Goal: Task Accomplishment & Management: Manage account settings

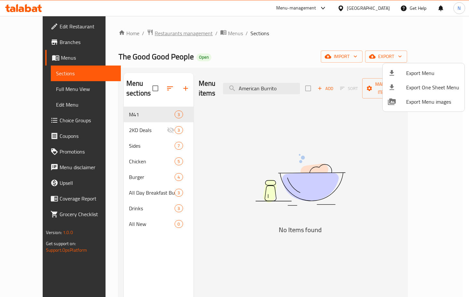
click at [168, 32] on div at bounding box center [234, 148] width 469 height 297
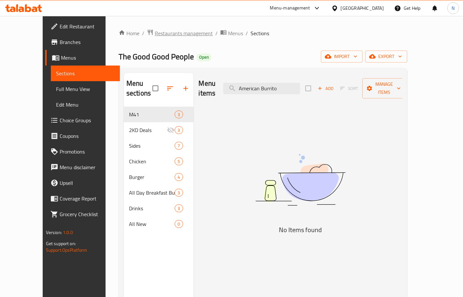
click at [178, 35] on span "Restaurants management" at bounding box center [184, 33] width 58 height 8
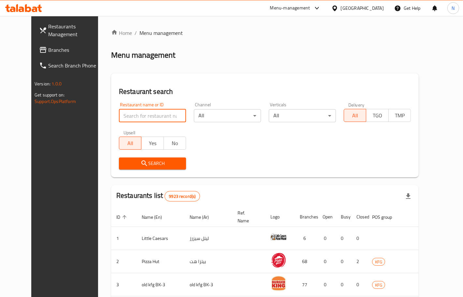
click at [130, 110] on input "search" at bounding box center [152, 115] width 67 height 13
paste input "502519"
type input "502519"
click button "Search" at bounding box center [152, 163] width 67 height 12
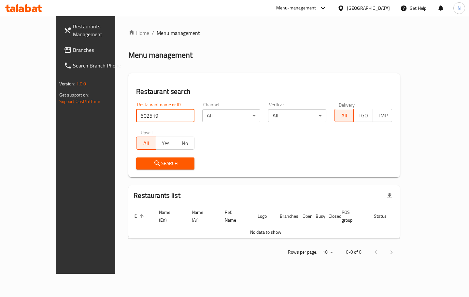
click at [380, 11] on div "[GEOGRAPHIC_DATA]" at bounding box center [368, 8] width 43 height 7
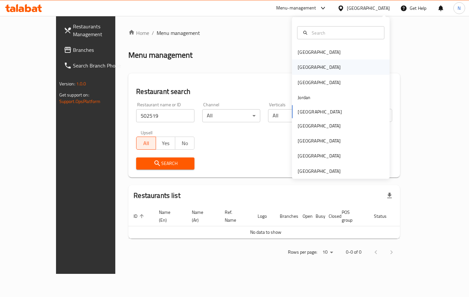
click at [318, 65] on div "[GEOGRAPHIC_DATA]" at bounding box center [341, 67] width 98 height 15
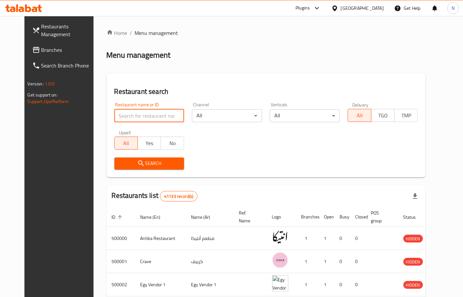
click at [154, 116] on input "search" at bounding box center [149, 115] width 70 height 13
paste input "502519"
type input "502519"
click at [152, 157] on button "Search" at bounding box center [149, 163] width 70 height 12
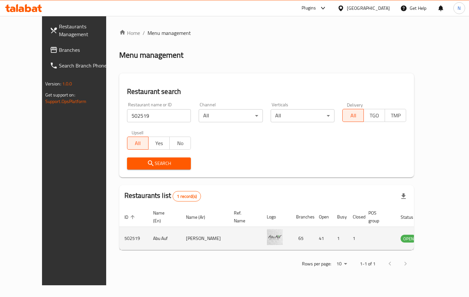
click at [442, 236] on icon "enhanced table" at bounding box center [439, 239] width 7 height 6
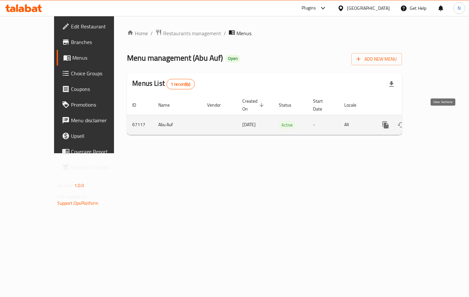
click at [437, 121] on icon "enhanced table" at bounding box center [433, 125] width 8 height 8
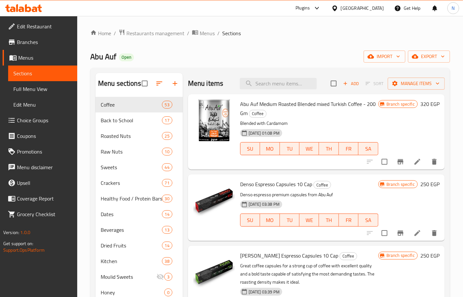
click at [36, 41] on span "Branches" at bounding box center [44, 42] width 55 height 8
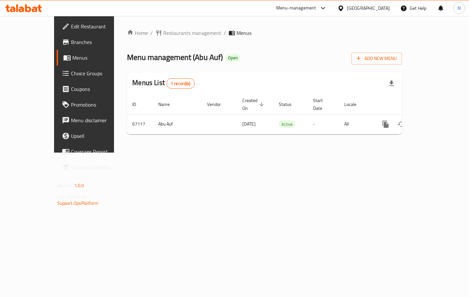
click at [71, 75] on span "Choice Groups" at bounding box center [99, 73] width 56 height 8
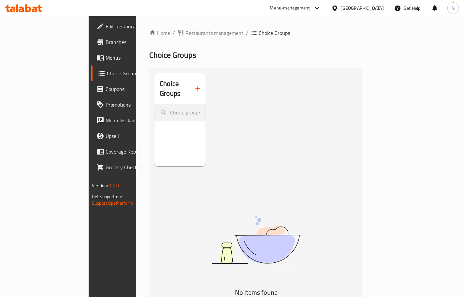
click at [381, 2] on div "[GEOGRAPHIC_DATA]" at bounding box center [357, 8] width 63 height 16
click at [377, 13] on div "[GEOGRAPHIC_DATA]" at bounding box center [357, 8] width 63 height 16
click at [380, 9] on div "[GEOGRAPHIC_DATA]" at bounding box center [362, 8] width 43 height 7
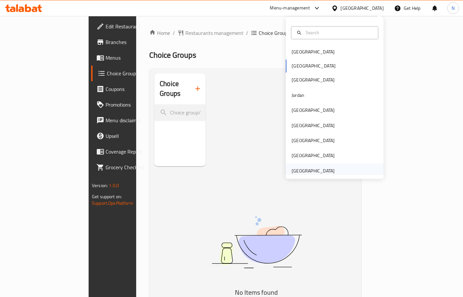
click at [319, 170] on div "[GEOGRAPHIC_DATA]" at bounding box center [313, 170] width 43 height 7
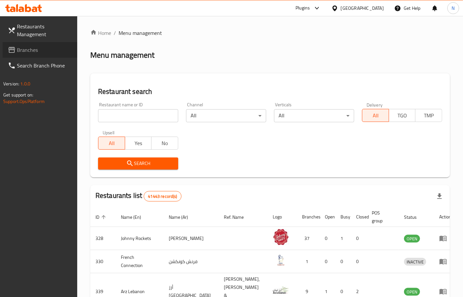
click at [41, 51] on span "Branches" at bounding box center [44, 50] width 55 height 8
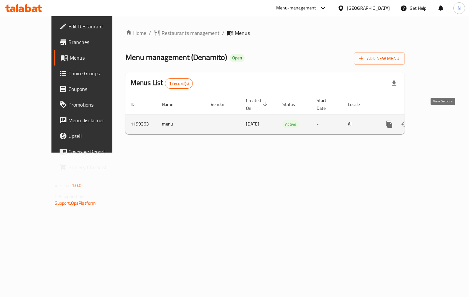
click at [440, 120] on icon "enhanced table" at bounding box center [437, 124] width 8 height 8
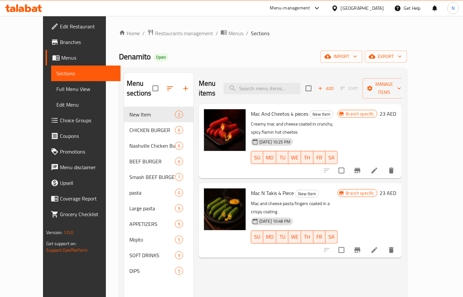
click at [60, 121] on span "Choice Groups" at bounding box center [87, 120] width 55 height 8
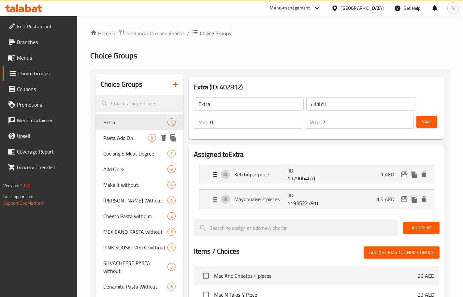
click at [137, 138] on span "Pasta Add On :" at bounding box center [125, 138] width 45 height 8
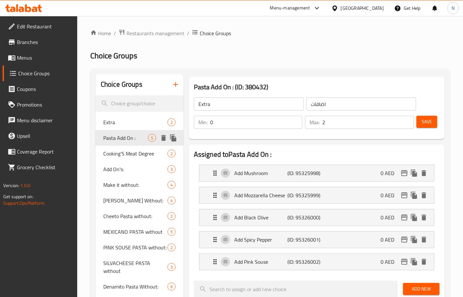
type input "Pasta Add On :"
type input "اضافات الباستا :"
type input "5"
